Goal: Task Accomplishment & Management: Manage account settings

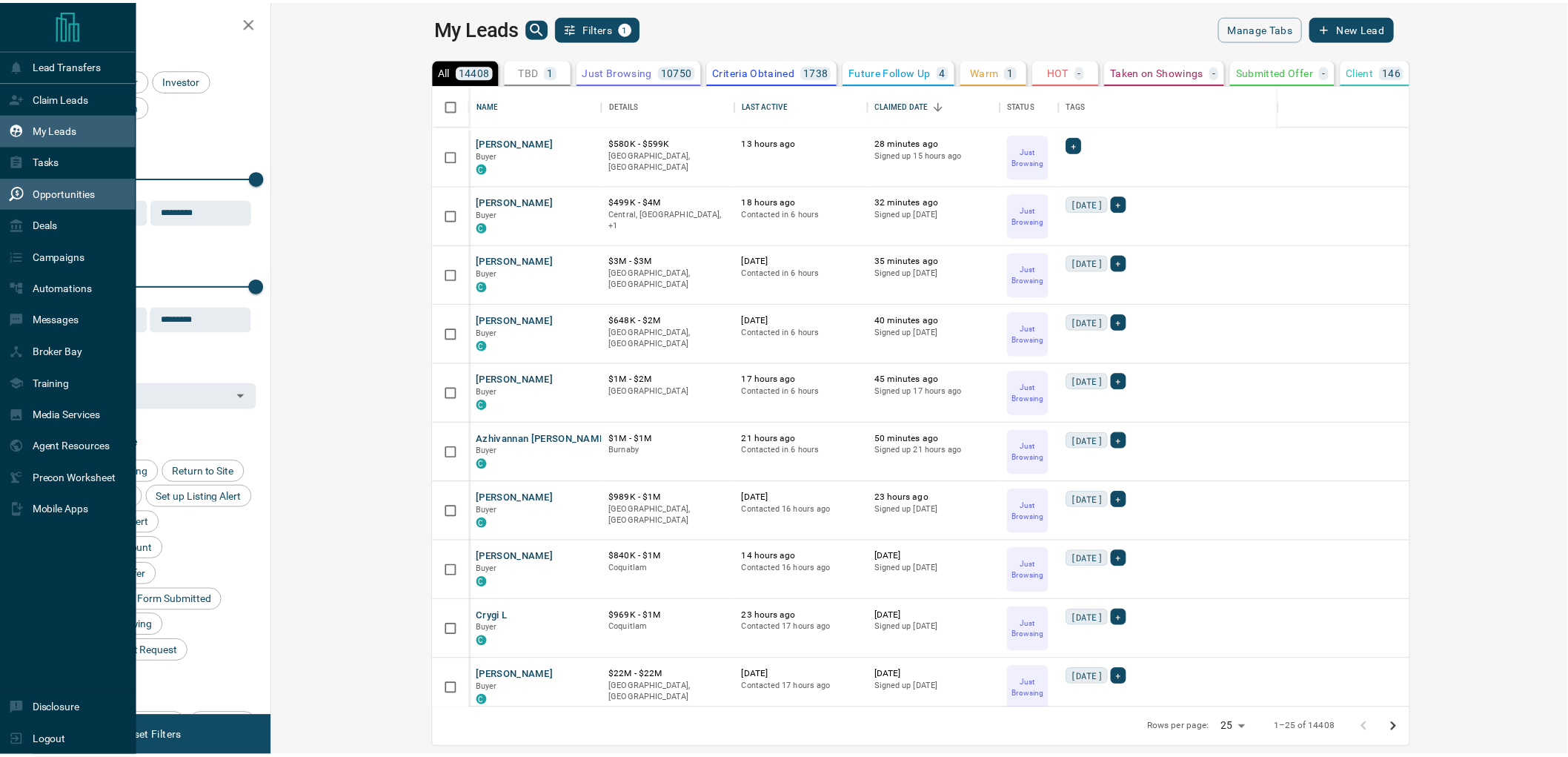
scroll to position [611, 1287]
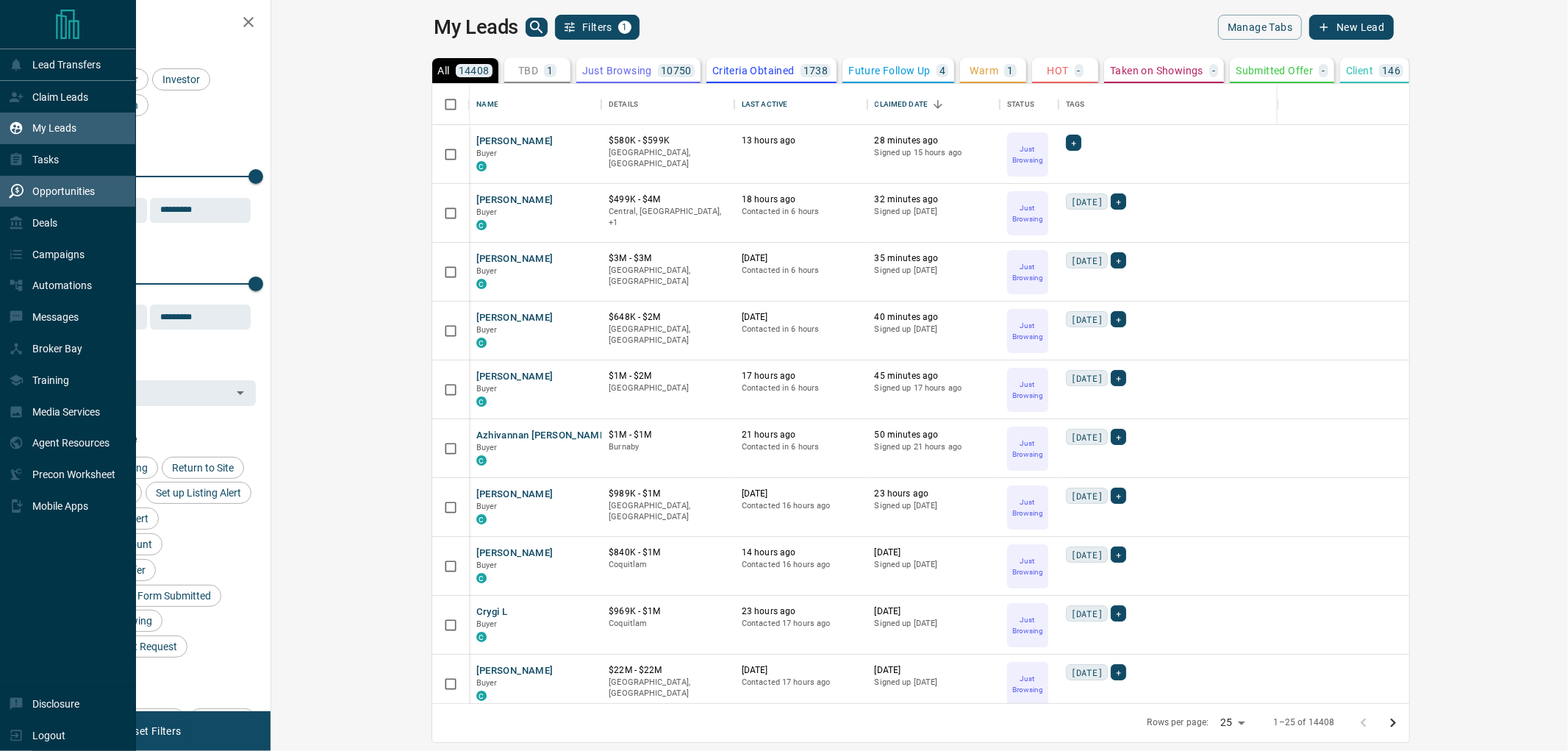
click at [25, 196] on div "Opportunities" at bounding box center [51, 191] width 86 height 24
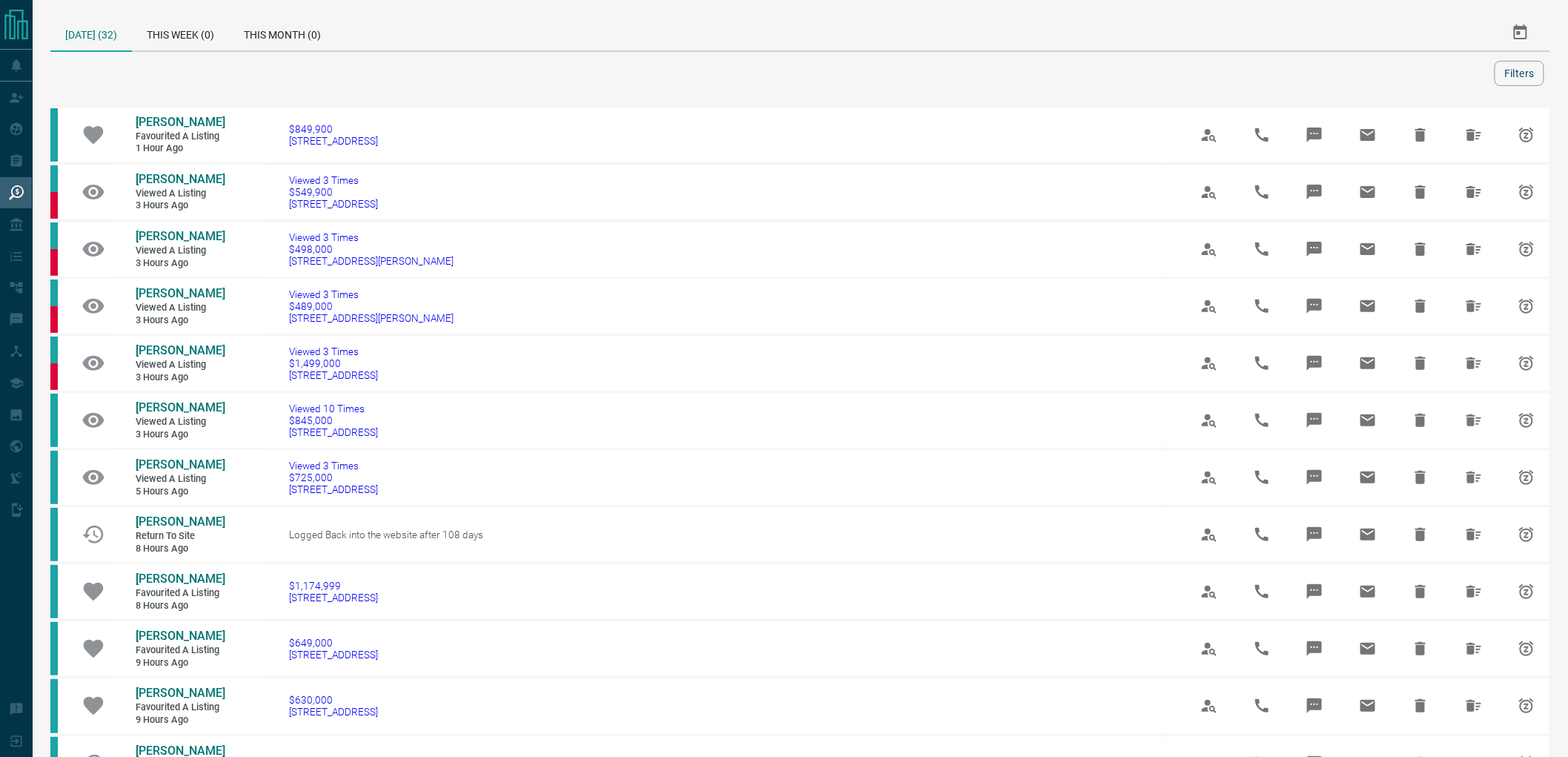
click at [658, 74] on div at bounding box center [775, 73] width 1439 height 25
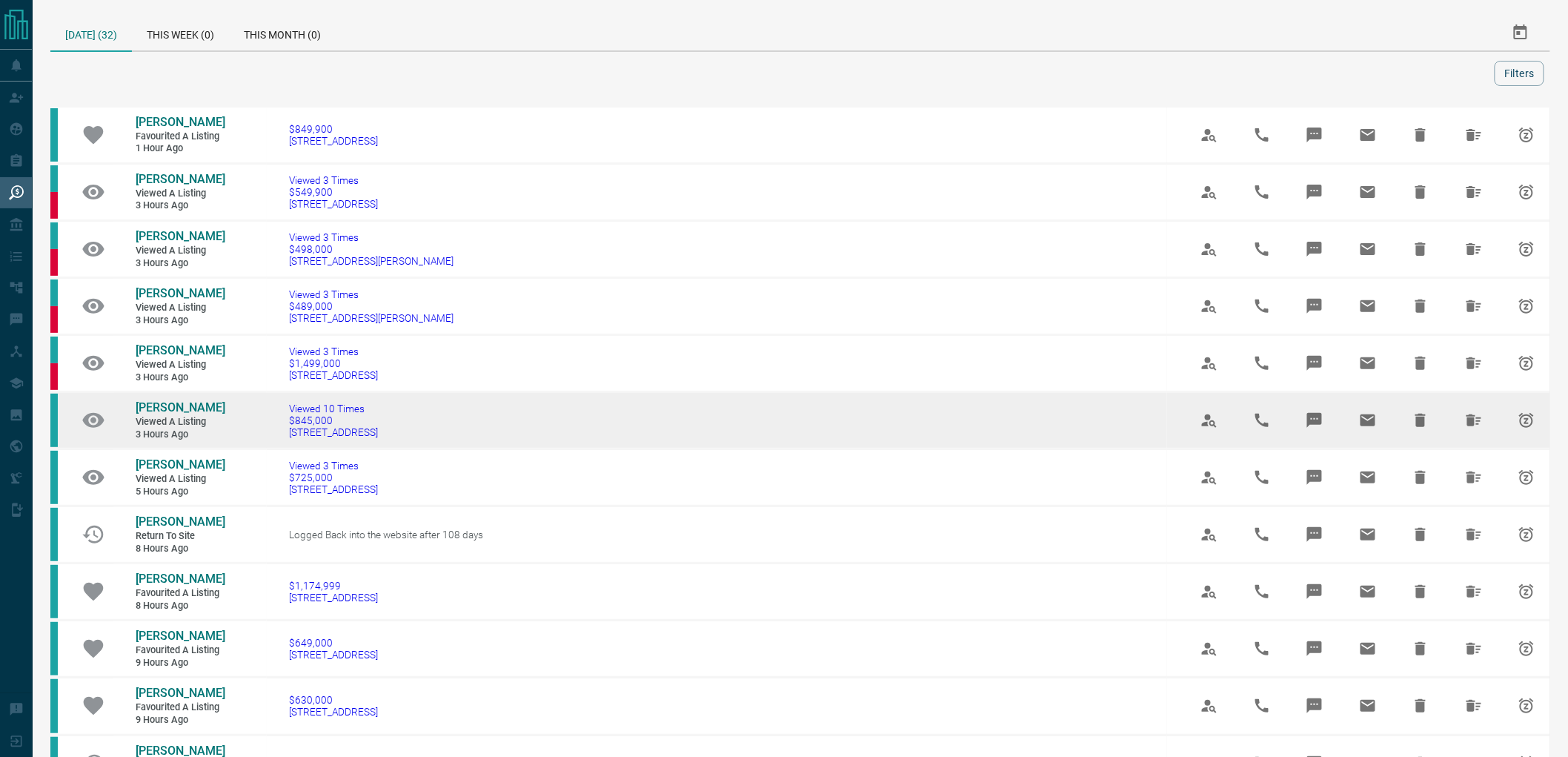
drag, startPoint x: 148, startPoint y: 61, endPoint x: 609, endPoint y: 485, distance: 626.3
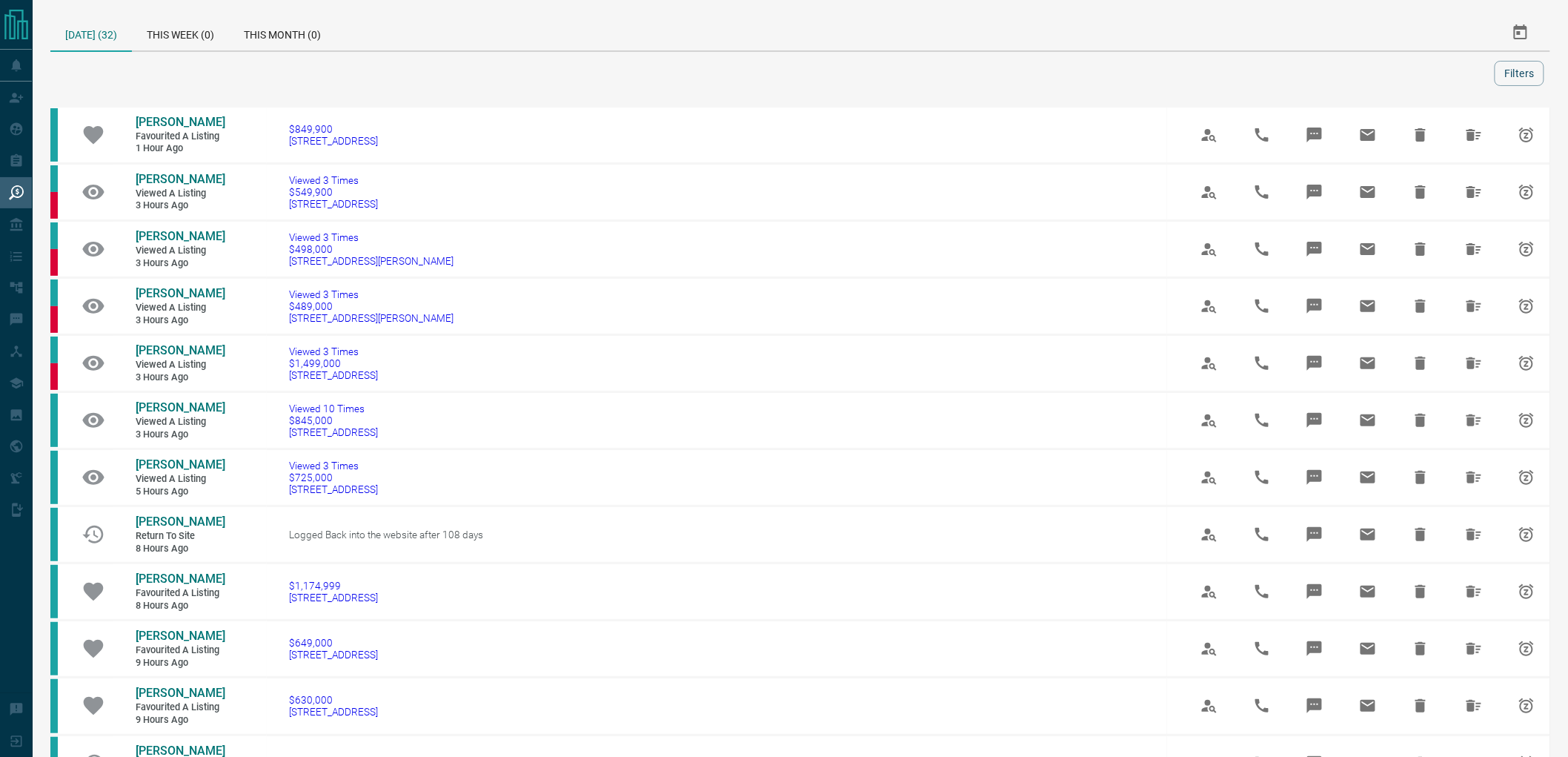
click at [472, 58] on div "[DATE] (32) This Week (0) This Month (0) Filters" at bounding box center [800, 50] width 1500 height 71
click at [190, 23] on div "This Week (0)" at bounding box center [180, 33] width 97 height 36
click at [86, 31] on div "[DATE] (32)" at bounding box center [91, 33] width 82 height 36
click at [188, 35] on div "This Week (137)" at bounding box center [186, 33] width 109 height 36
click at [100, 26] on div "[DATE] (32)" at bounding box center [91, 33] width 82 height 36
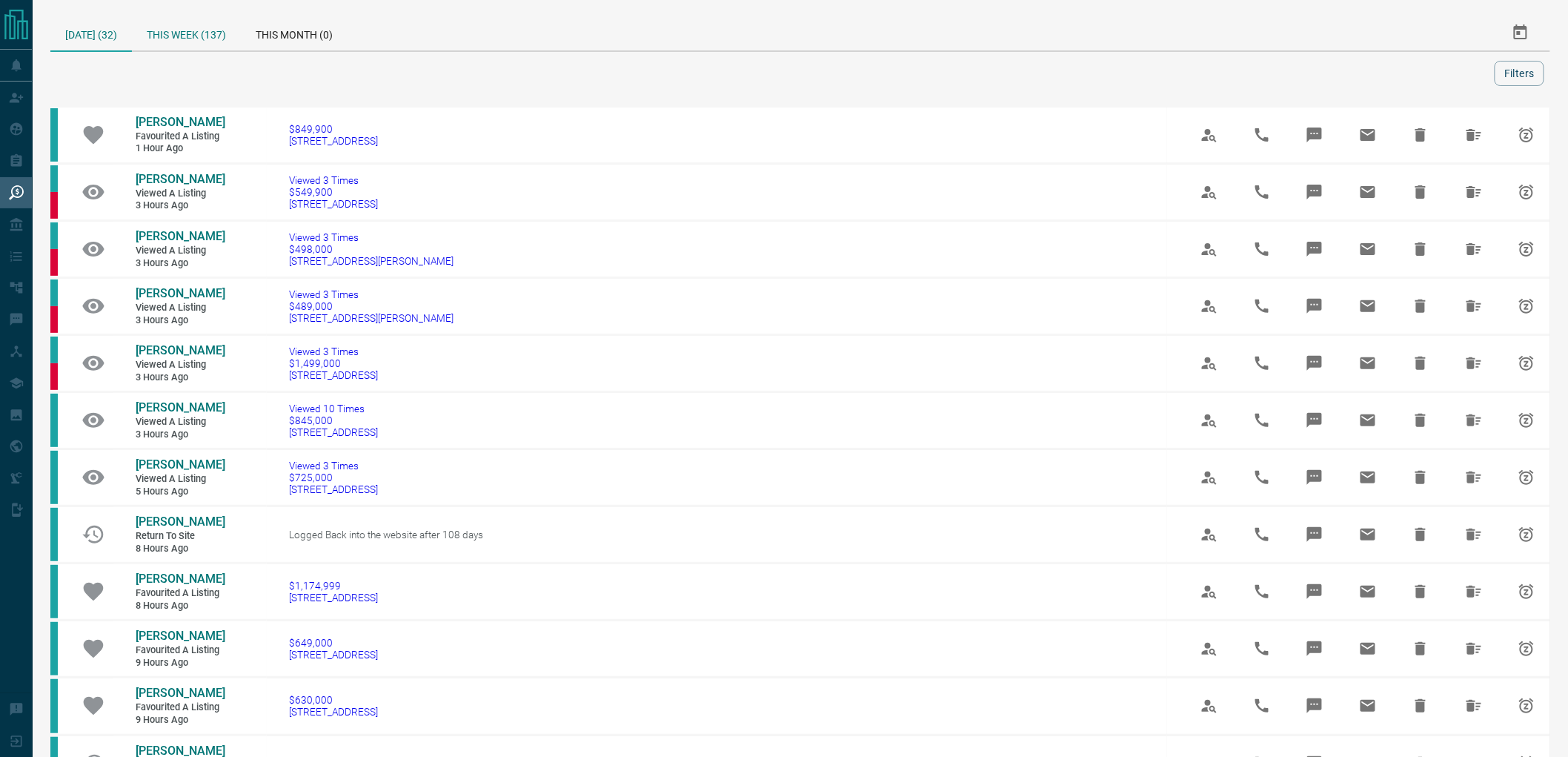
click at [171, 33] on div "This Week (137)" at bounding box center [186, 33] width 109 height 36
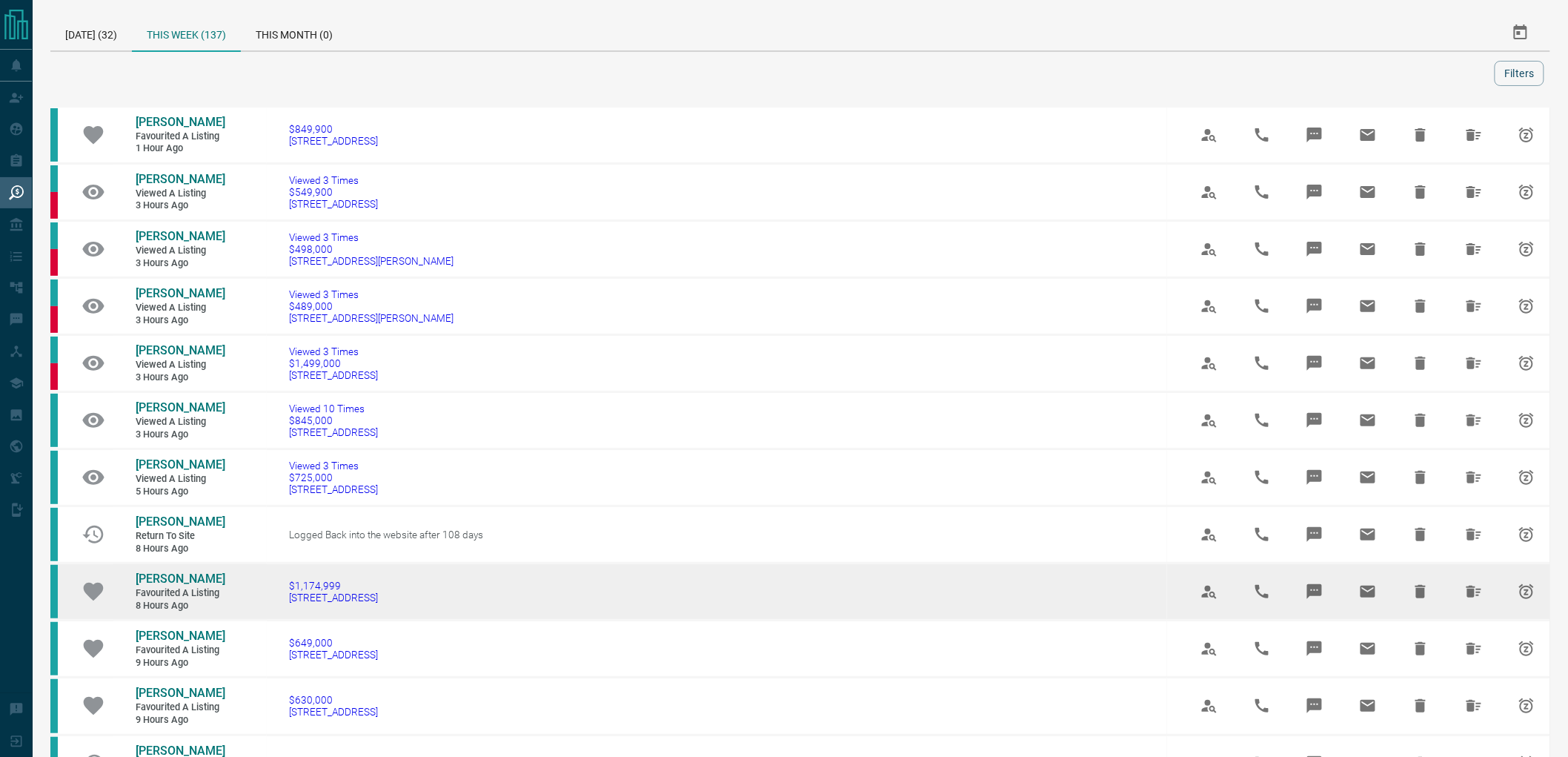
drag, startPoint x: 460, startPoint y: 79, endPoint x: 628, endPoint y: 638, distance: 583.7
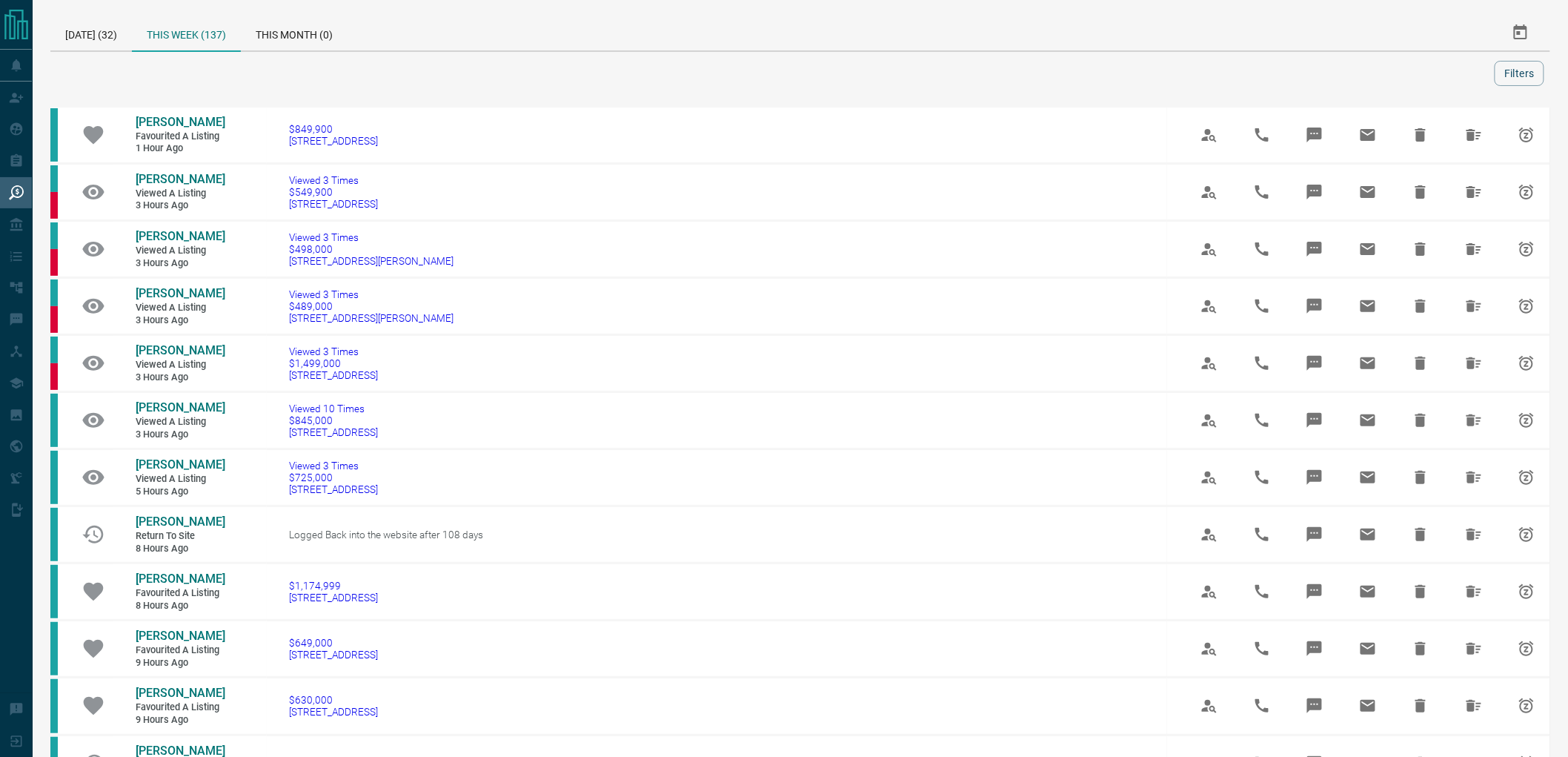
click at [567, 67] on div at bounding box center [775, 73] width 1439 height 25
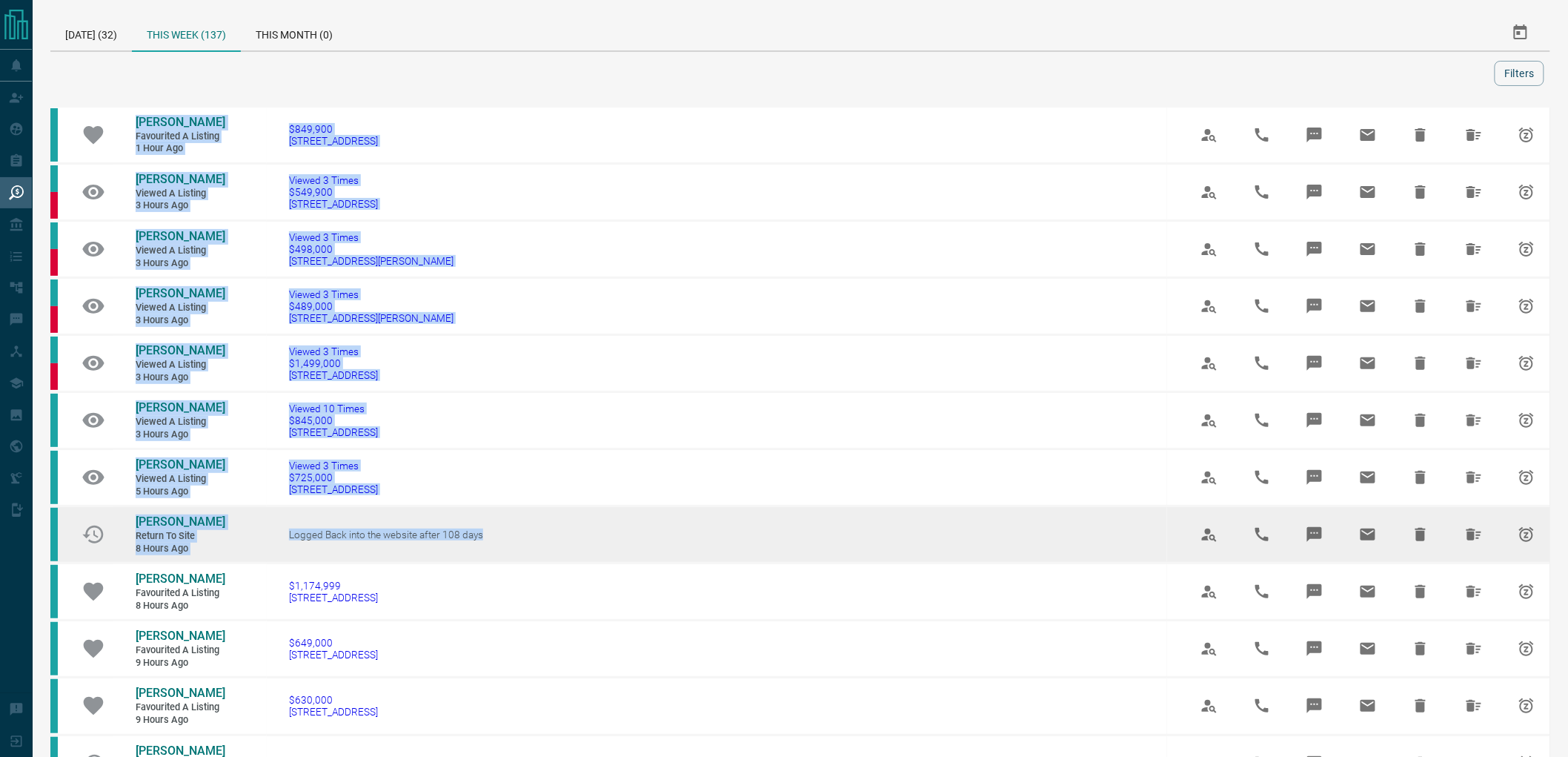
drag, startPoint x: 487, startPoint y: 72, endPoint x: 610, endPoint y: 557, distance: 500.4
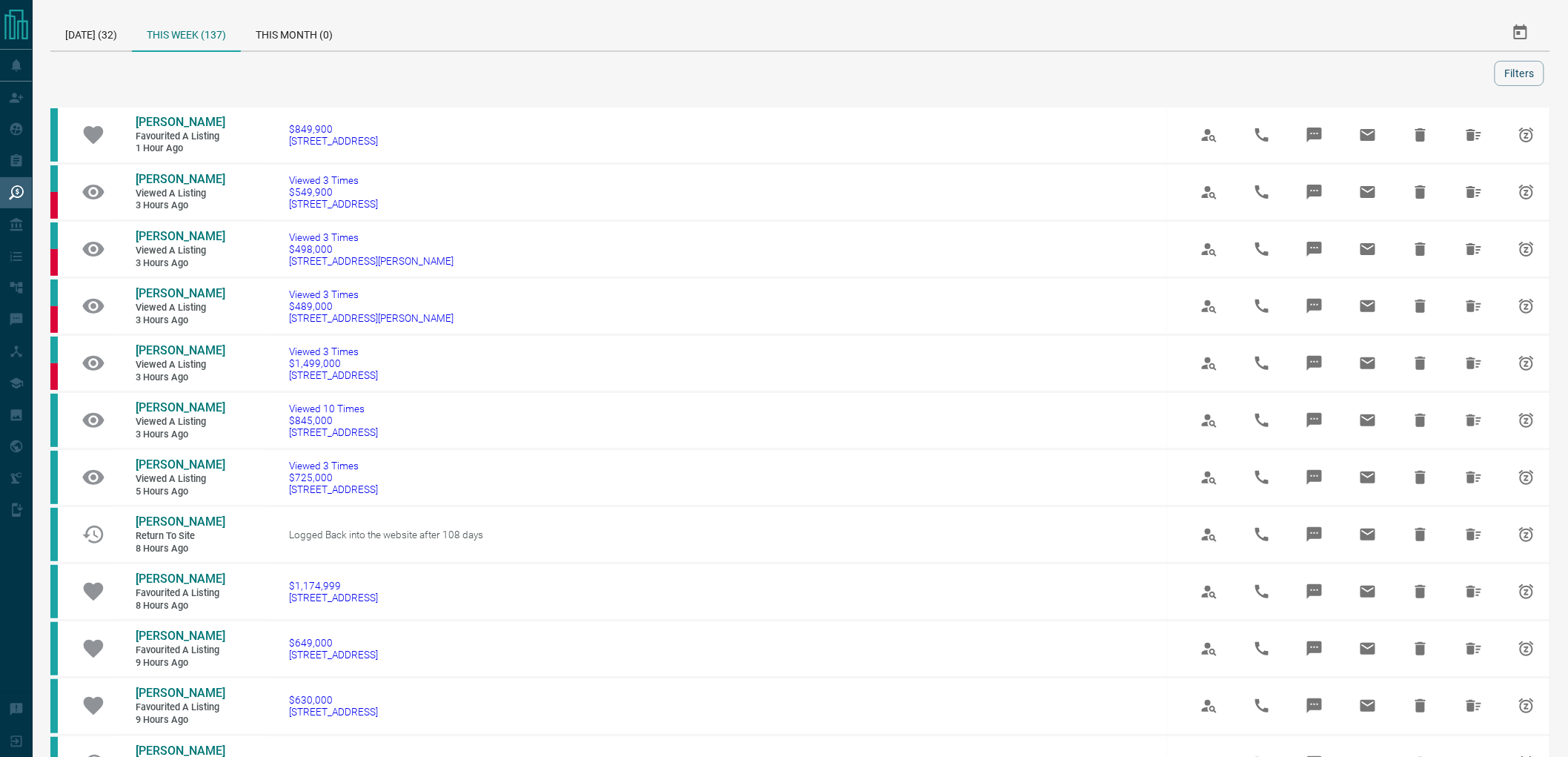
click at [186, 36] on div "This Week (137)" at bounding box center [186, 33] width 109 height 37
click at [97, 37] on div "[DATE] (32)" at bounding box center [91, 33] width 82 height 36
click at [181, 40] on div "This Week (137)" at bounding box center [186, 33] width 109 height 36
click at [90, 37] on div "[DATE] (32)" at bounding box center [91, 33] width 82 height 36
click at [174, 37] on div "This Week (137)" at bounding box center [186, 33] width 109 height 36
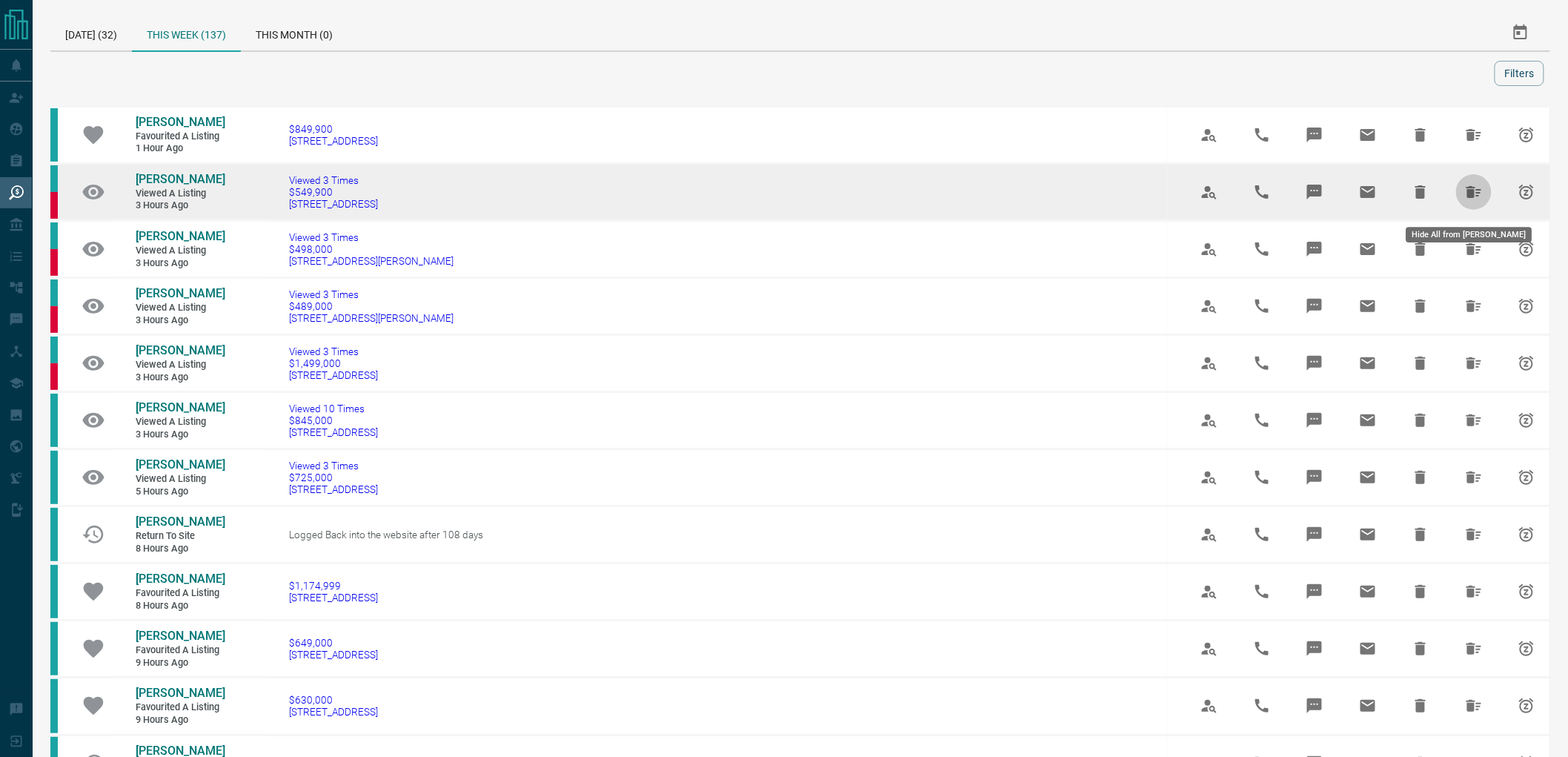
click at [1478, 201] on icon "Hide All from Thushya Thurairatnam" at bounding box center [1474, 192] width 18 height 18
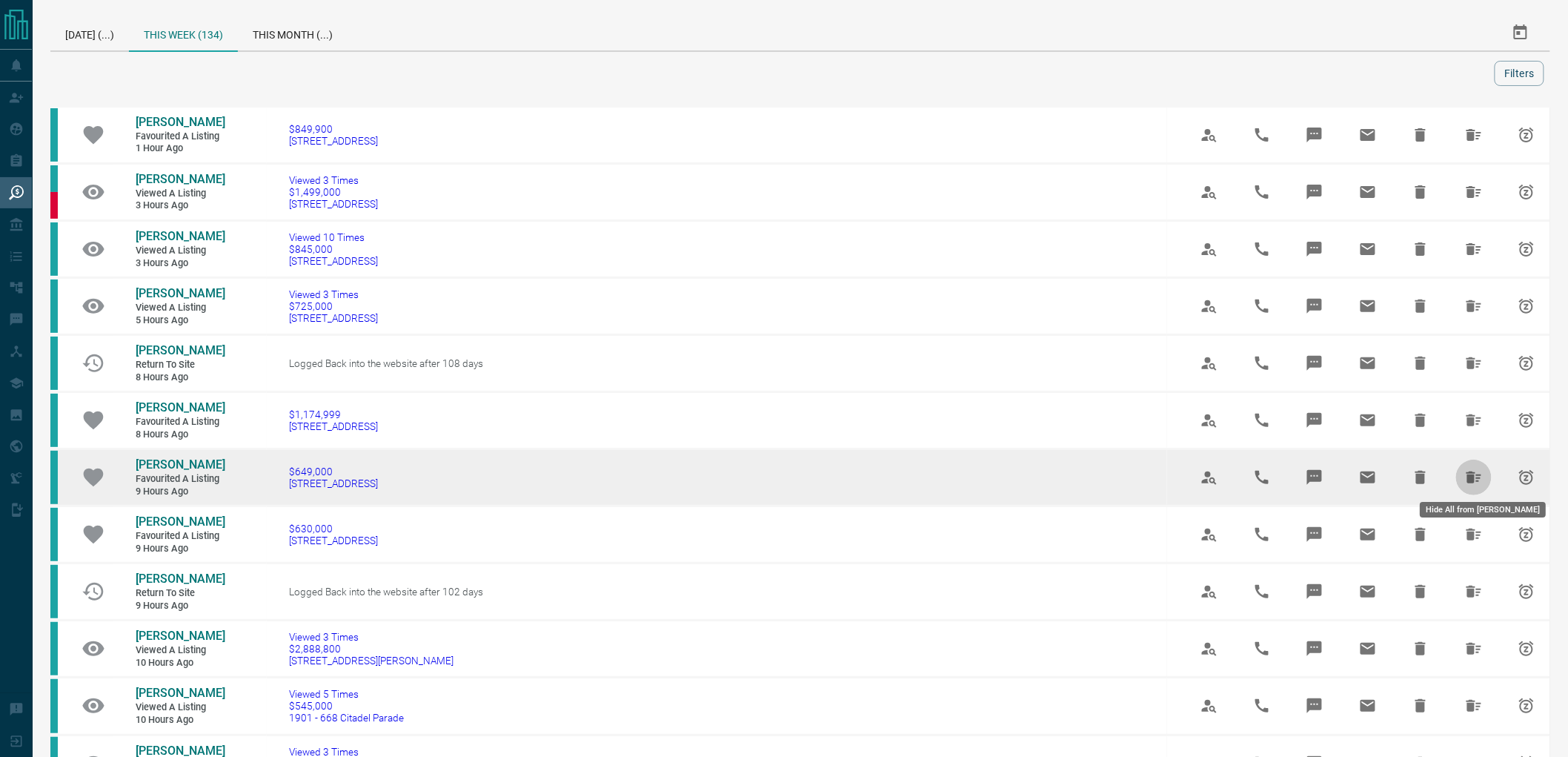
click at [1468, 471] on icon "Hide All from Darlene Rigo" at bounding box center [1474, 477] width 15 height 12
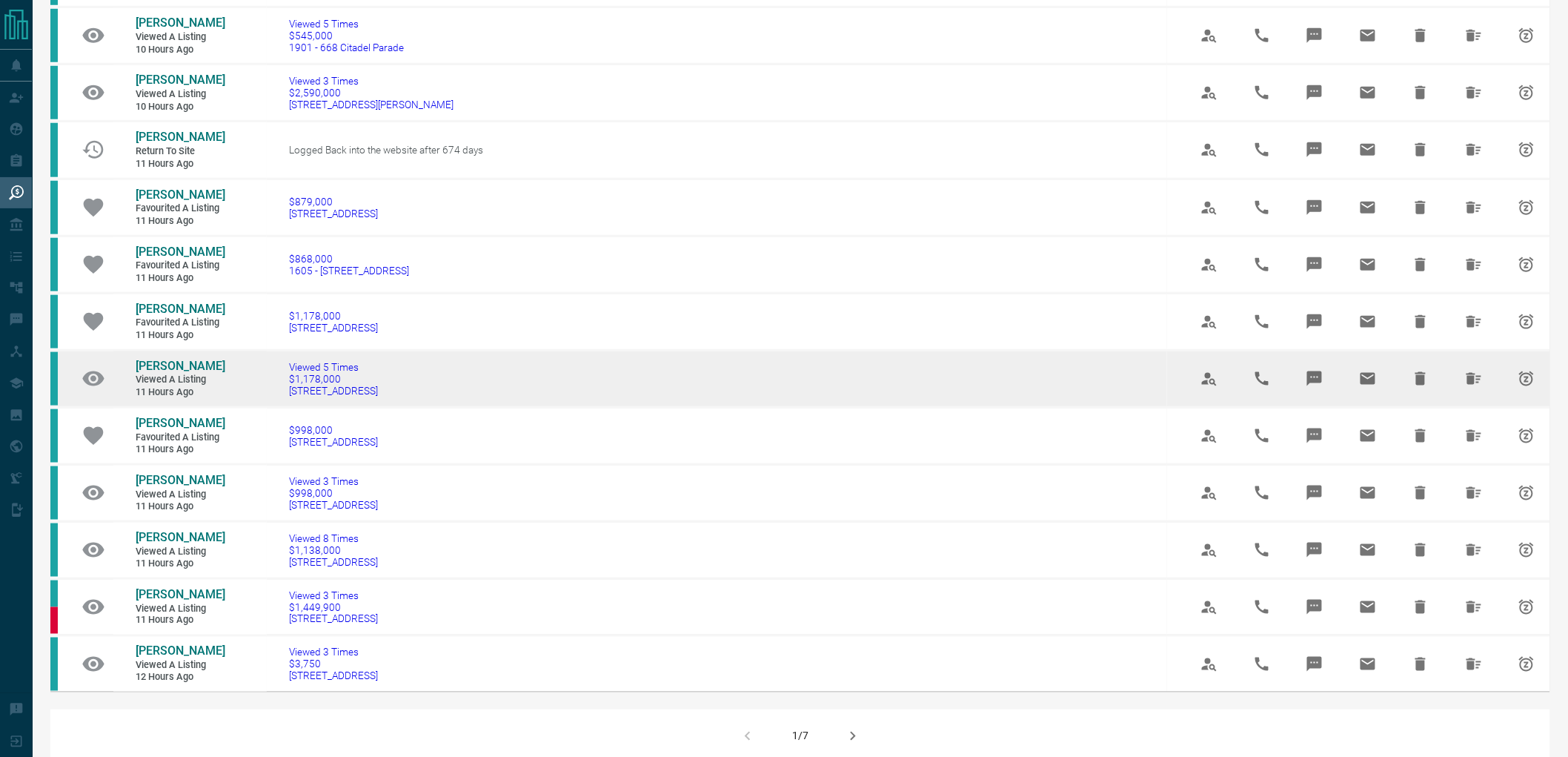
scroll to position [576, 0]
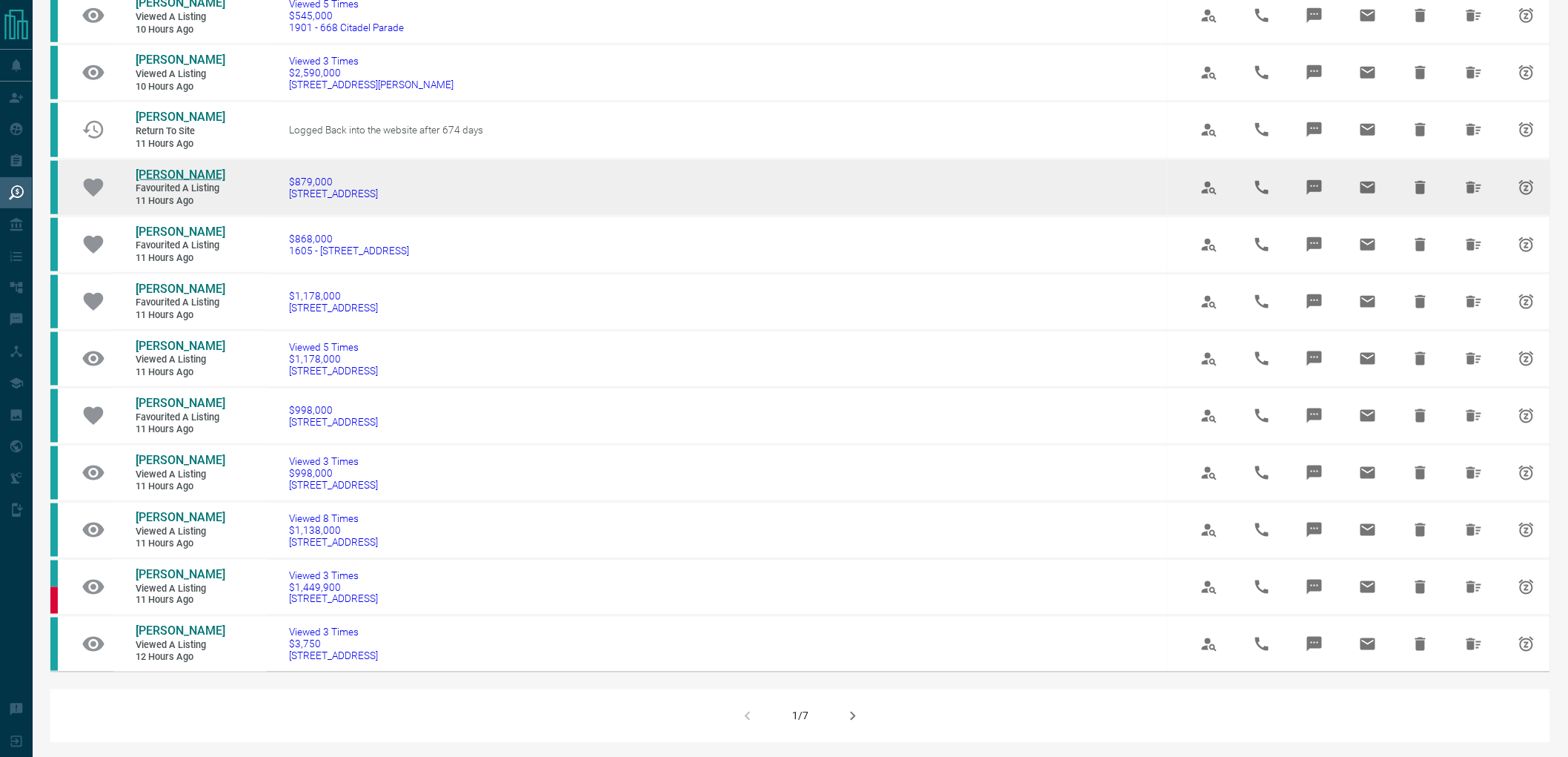
click at [153, 181] on span "[PERSON_NAME]" at bounding box center [180, 174] width 90 height 14
click at [1475, 206] on button "Hide All from Wendy Tam" at bounding box center [1475, 188] width 36 height 36
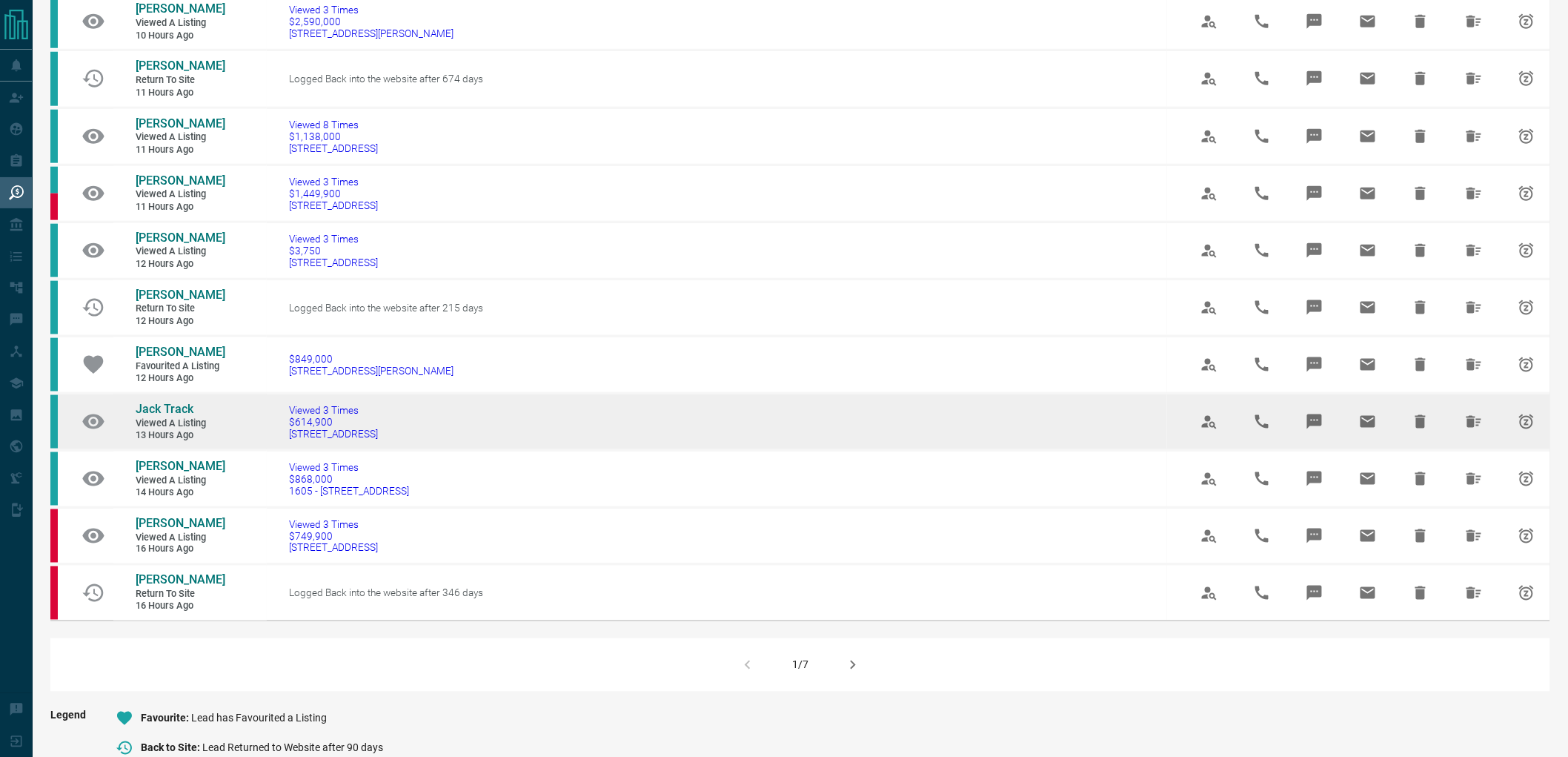
scroll to position [872, 0]
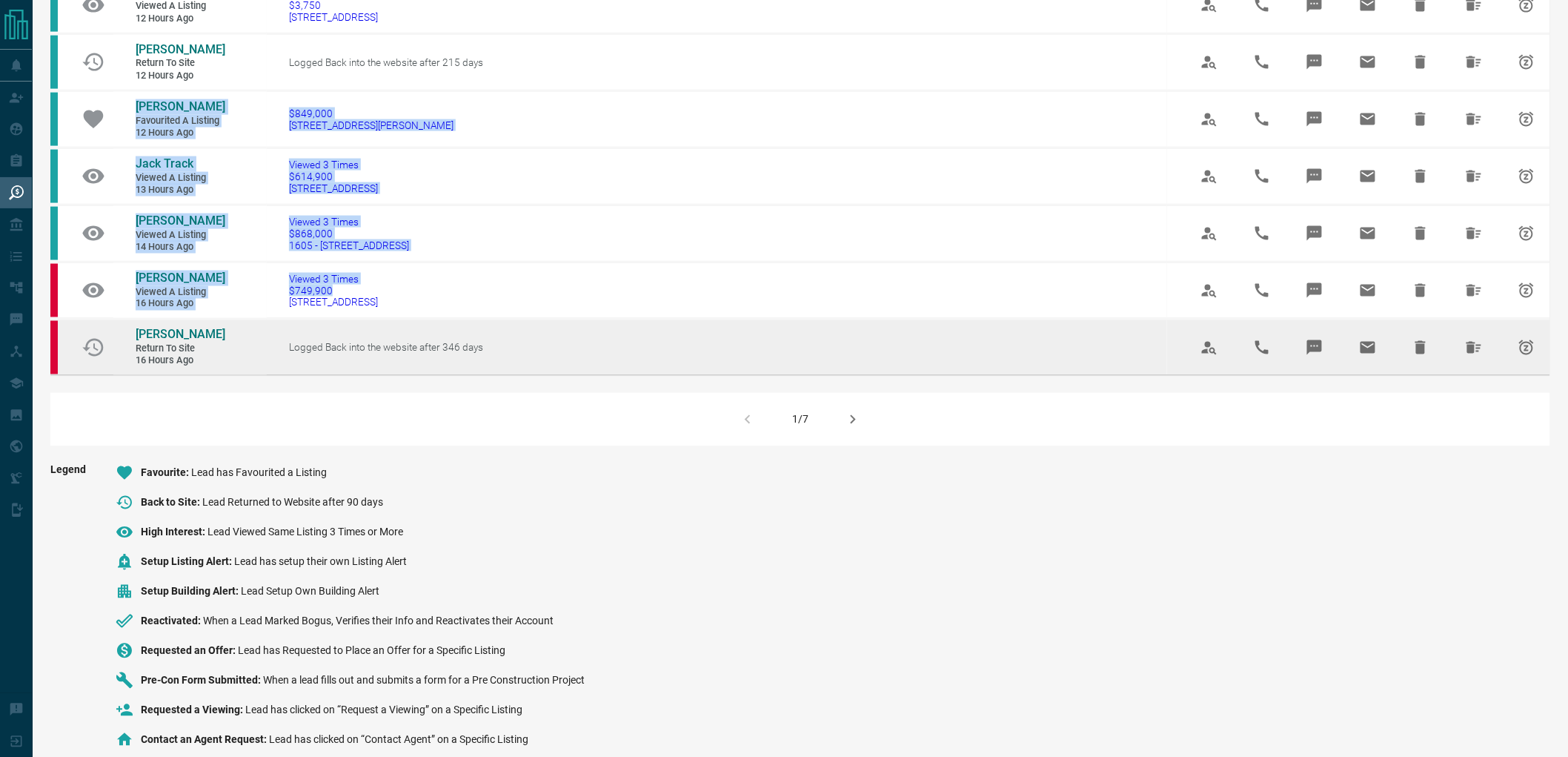
drag, startPoint x: 774, startPoint y: 276, endPoint x: 789, endPoint y: 359, distance: 84.3
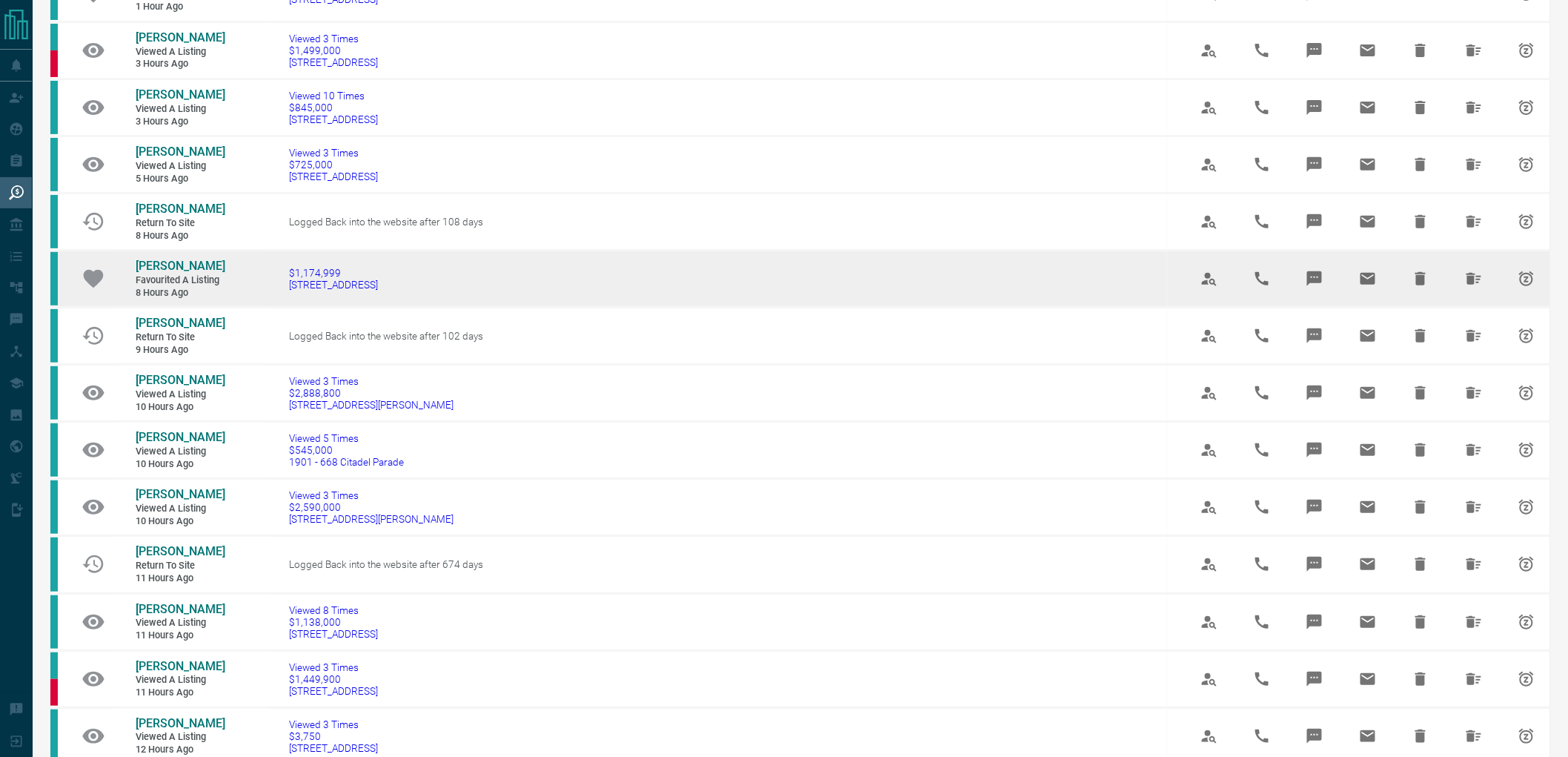
scroll to position [0, 0]
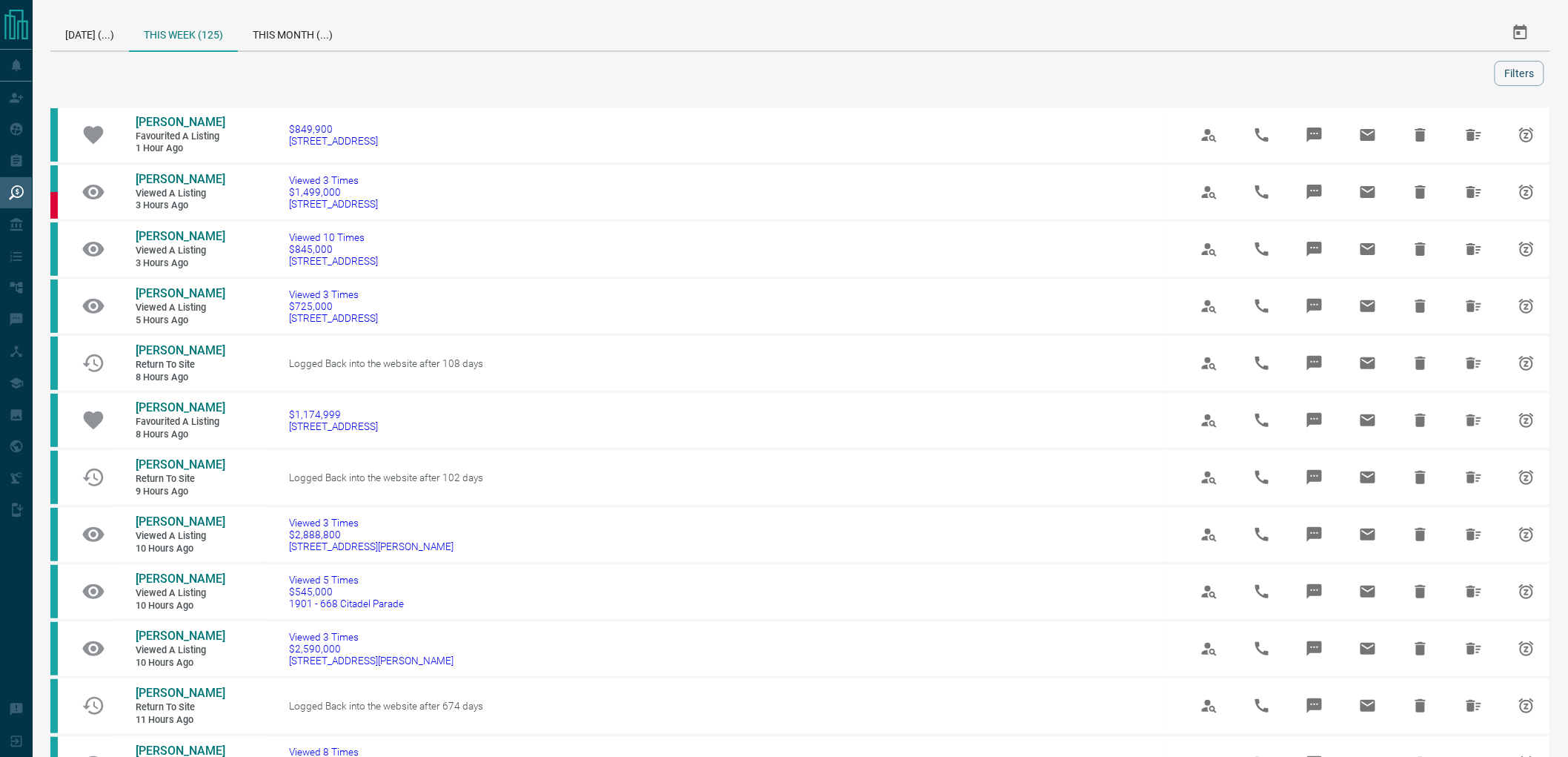
click at [65, 38] on div "[DATE] (...)" at bounding box center [90, 33] width 79 height 36
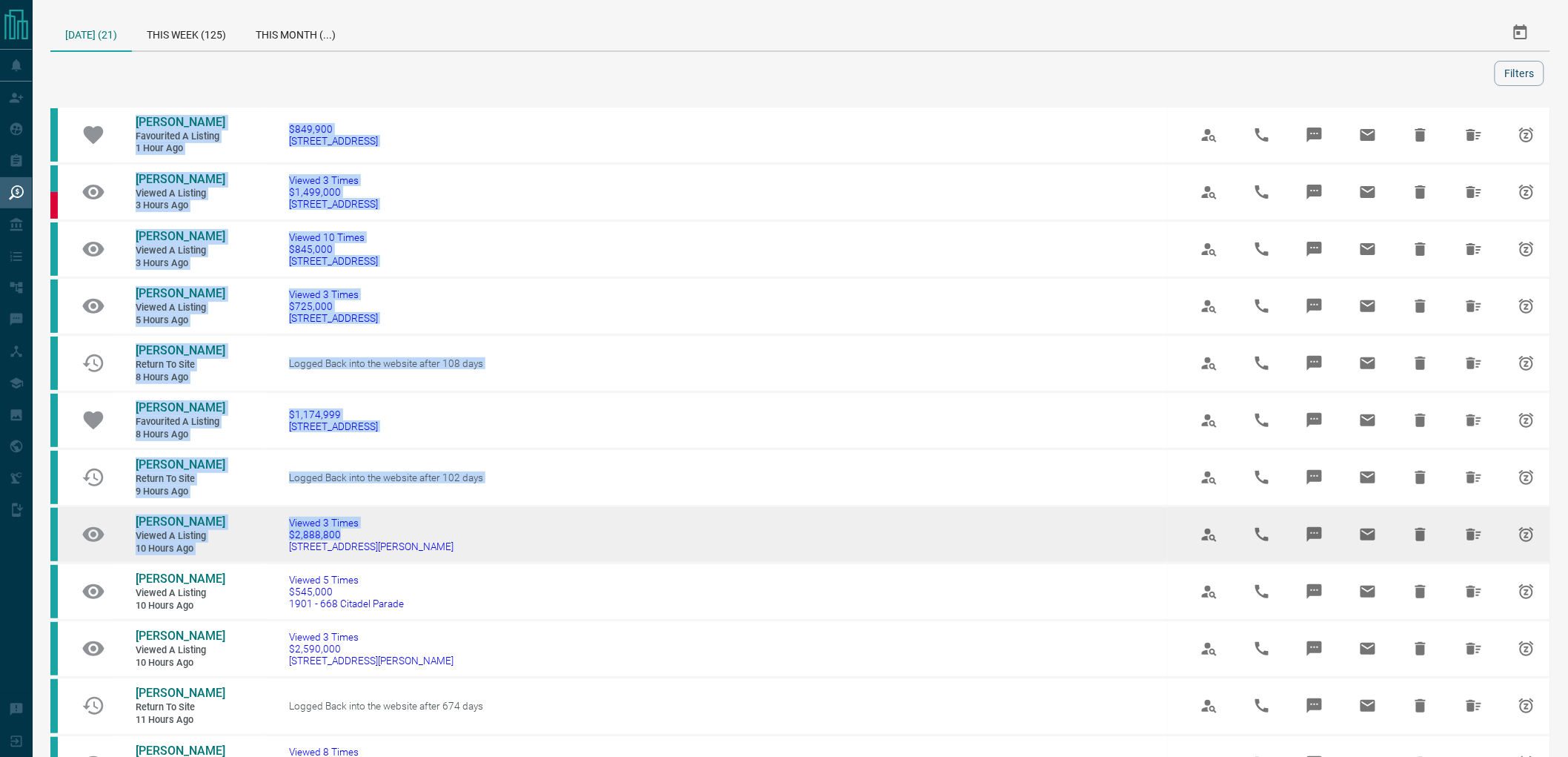
drag, startPoint x: 125, startPoint y: 70, endPoint x: 665, endPoint y: 537, distance: 713.9
click at [665, 537] on td "Viewed 3 Times $2,888,800 [STREET_ADDRESS][PERSON_NAME]" at bounding box center [717, 534] width 900 height 57
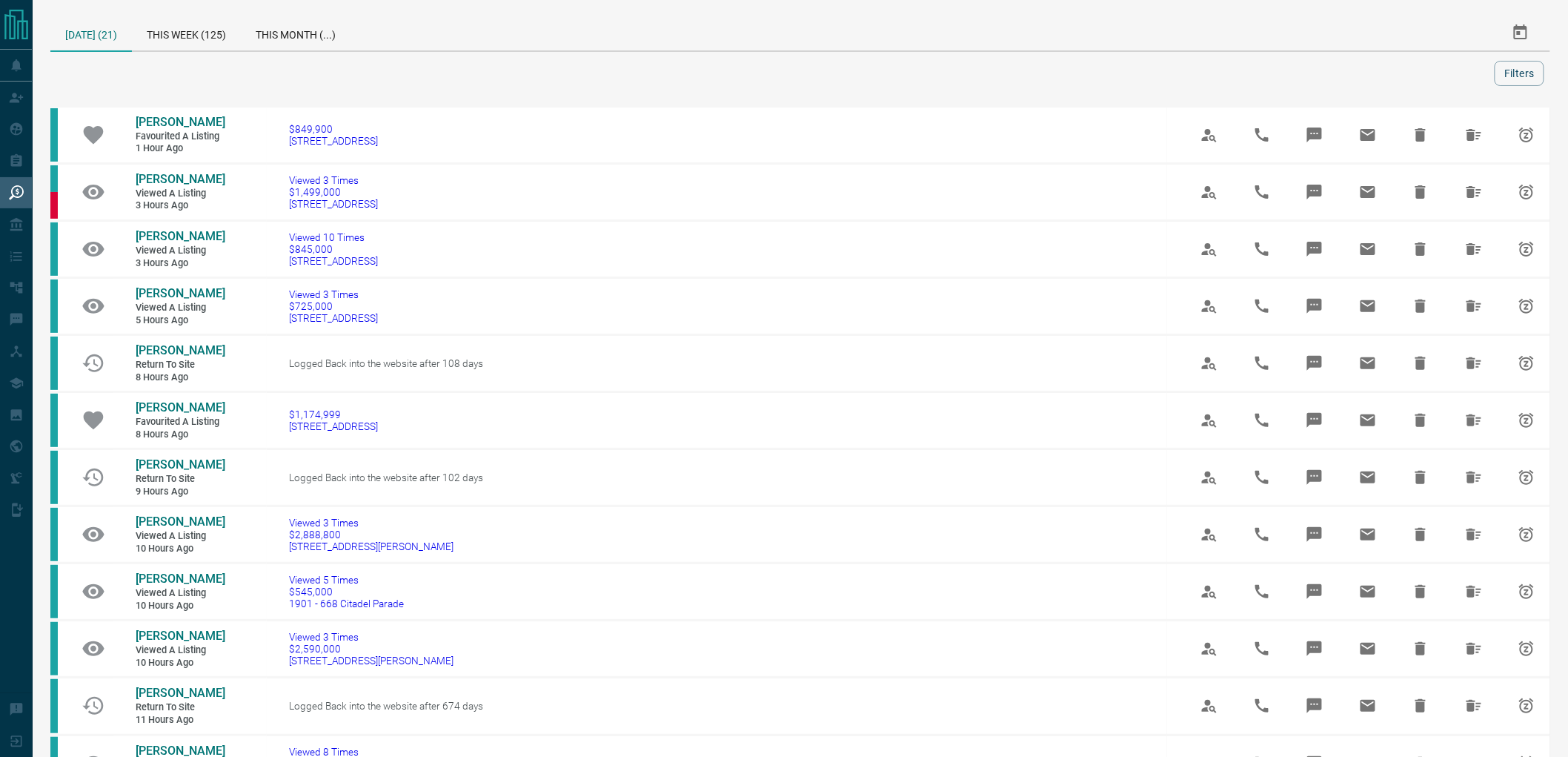
click at [178, 30] on div "This Week (125)" at bounding box center [186, 33] width 109 height 36
click at [75, 23] on div "[DATE] (21)" at bounding box center [91, 33] width 82 height 36
click at [169, 32] on div "This Week (125)" at bounding box center [186, 33] width 109 height 36
click at [86, 43] on div "[DATE] (21)" at bounding box center [91, 33] width 82 height 36
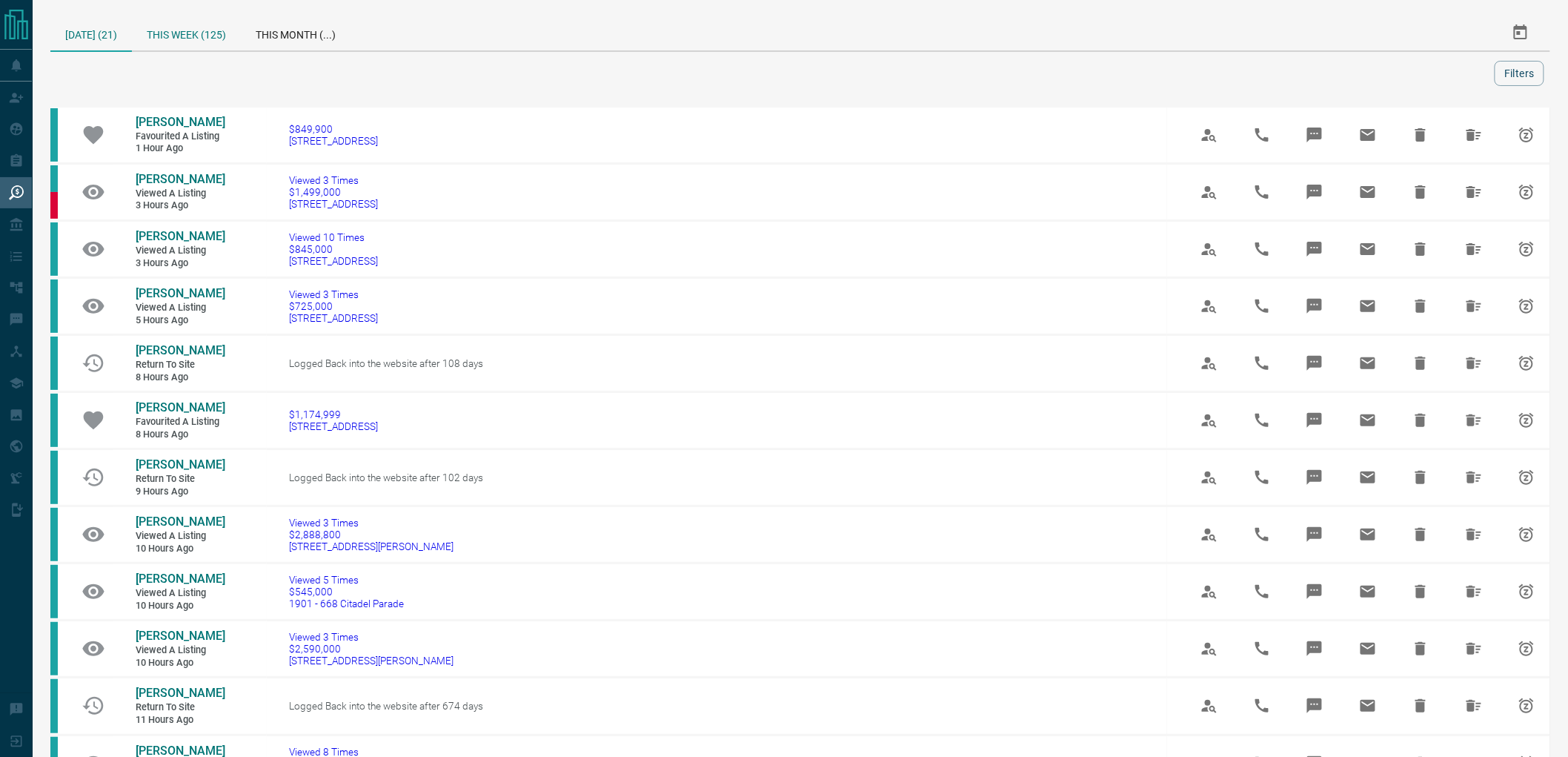
click at [167, 38] on div "This Week (125)" at bounding box center [186, 33] width 109 height 36
click at [93, 39] on div "[DATE] (21)" at bounding box center [91, 33] width 82 height 36
click at [168, 44] on div "This Week (125)" at bounding box center [186, 33] width 109 height 36
click at [98, 41] on div "[DATE] (21)" at bounding box center [91, 33] width 82 height 36
click at [159, 35] on div "This Week (125)" at bounding box center [186, 33] width 109 height 36
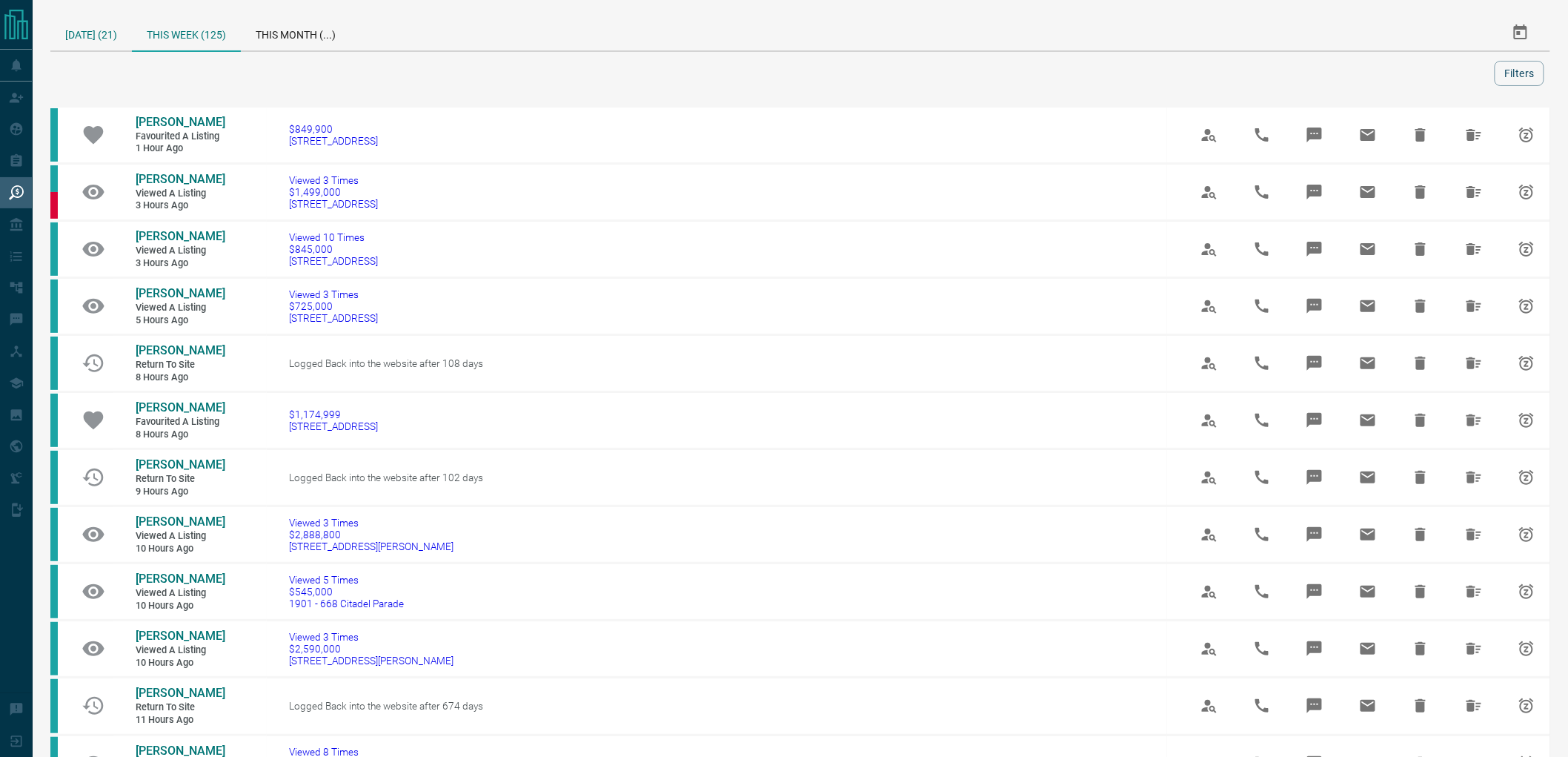
click at [98, 26] on div "[DATE] (21)" at bounding box center [91, 33] width 82 height 36
click at [160, 33] on div "This Week (125)" at bounding box center [186, 33] width 109 height 36
click at [76, 33] on div "[DATE] (21)" at bounding box center [91, 33] width 82 height 36
click at [178, 38] on div "This Week (125)" at bounding box center [186, 33] width 109 height 36
